Goal: Book appointment/travel/reservation

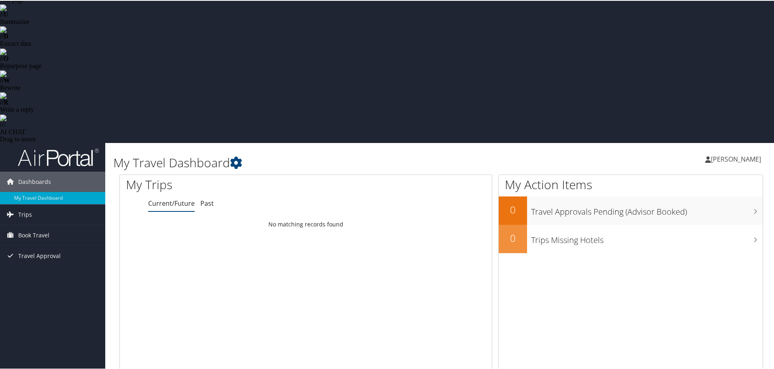
scroll to position [121, 0]
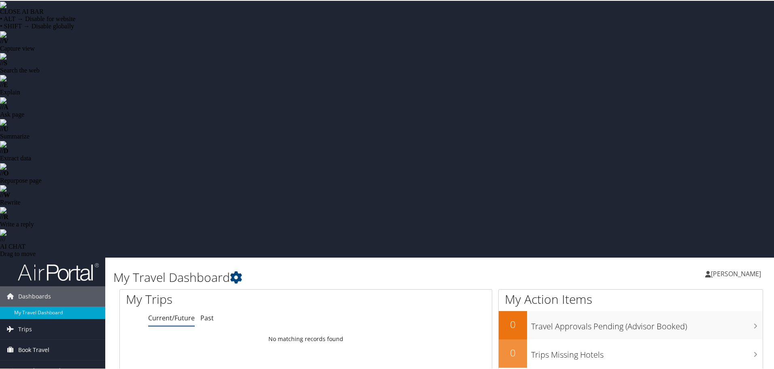
click at [39, 339] on span "Book Travel" at bounding box center [33, 349] width 31 height 20
